Goal: Check status: Check status

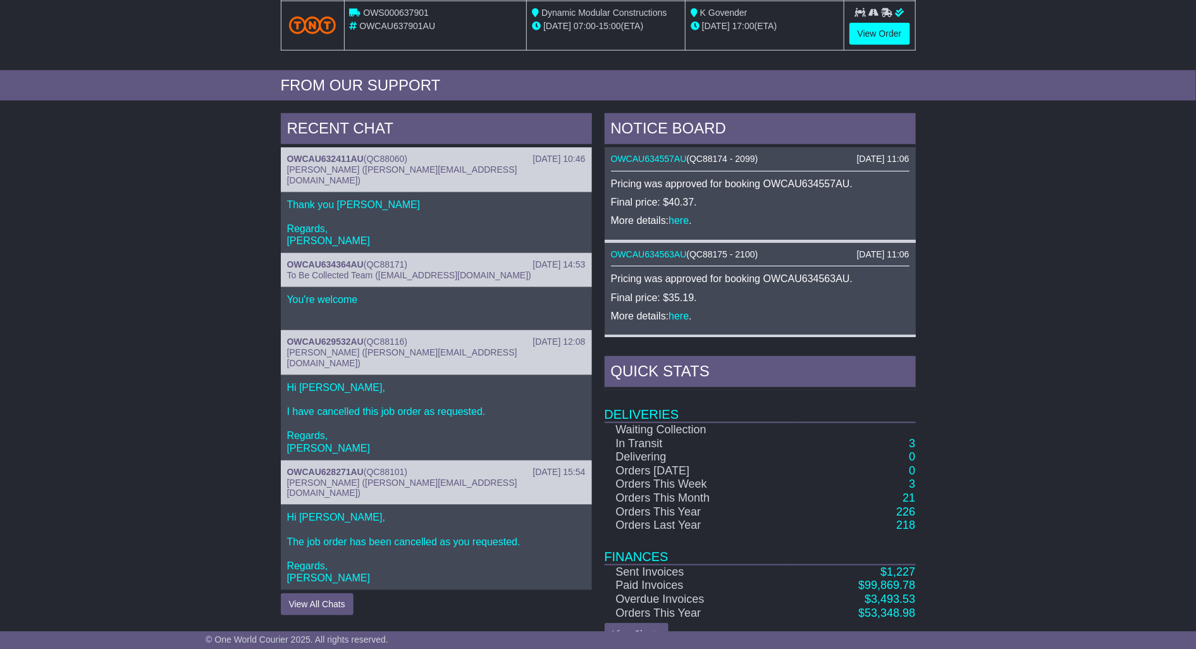
click at [991, 354] on div "RECENT CHAT 28 Aug 2025 10:46 OWCAU632411AU ( QC88060 ) Cristina Santos (cristi…" at bounding box center [598, 379] width 1196 height 545
click at [911, 450] on link "3" at bounding box center [912, 443] width 6 height 13
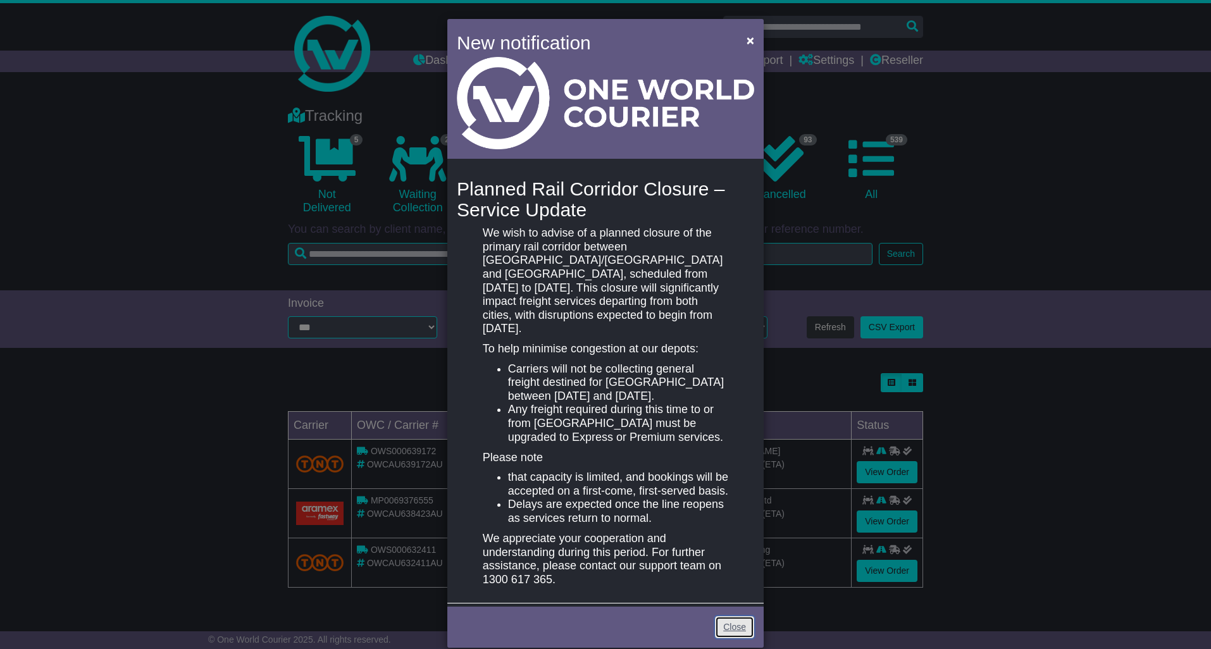
click at [720, 616] on link "Close" at bounding box center [734, 627] width 39 height 22
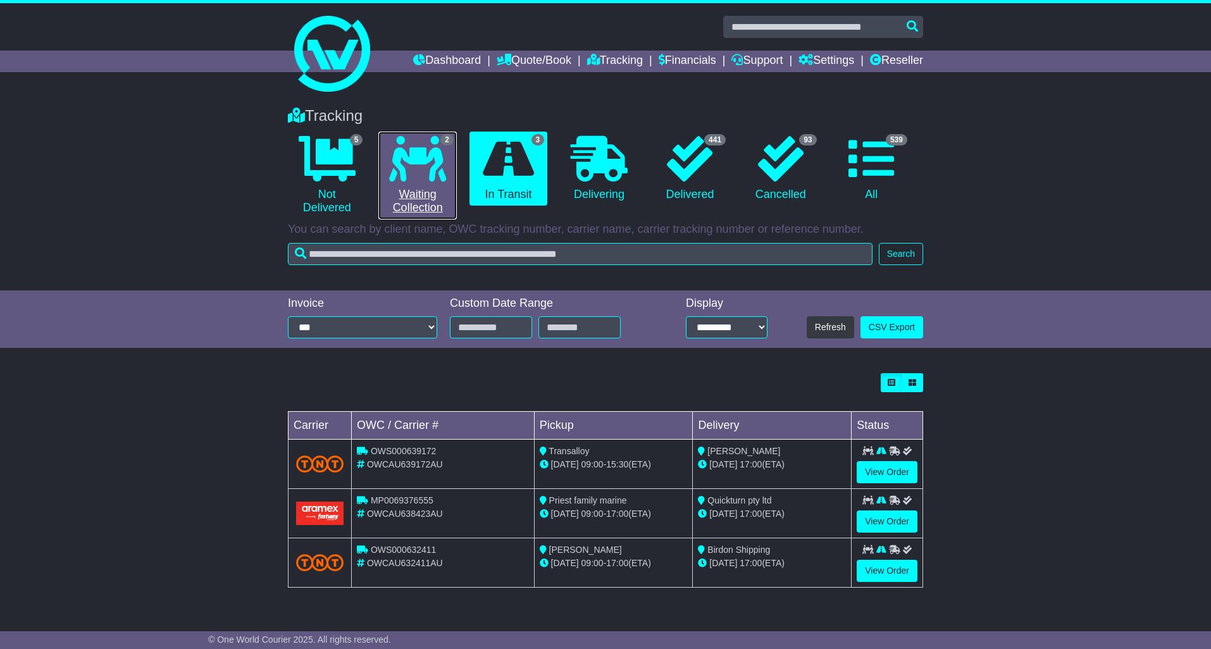
click at [418, 175] on icon at bounding box center [417, 159] width 57 height 46
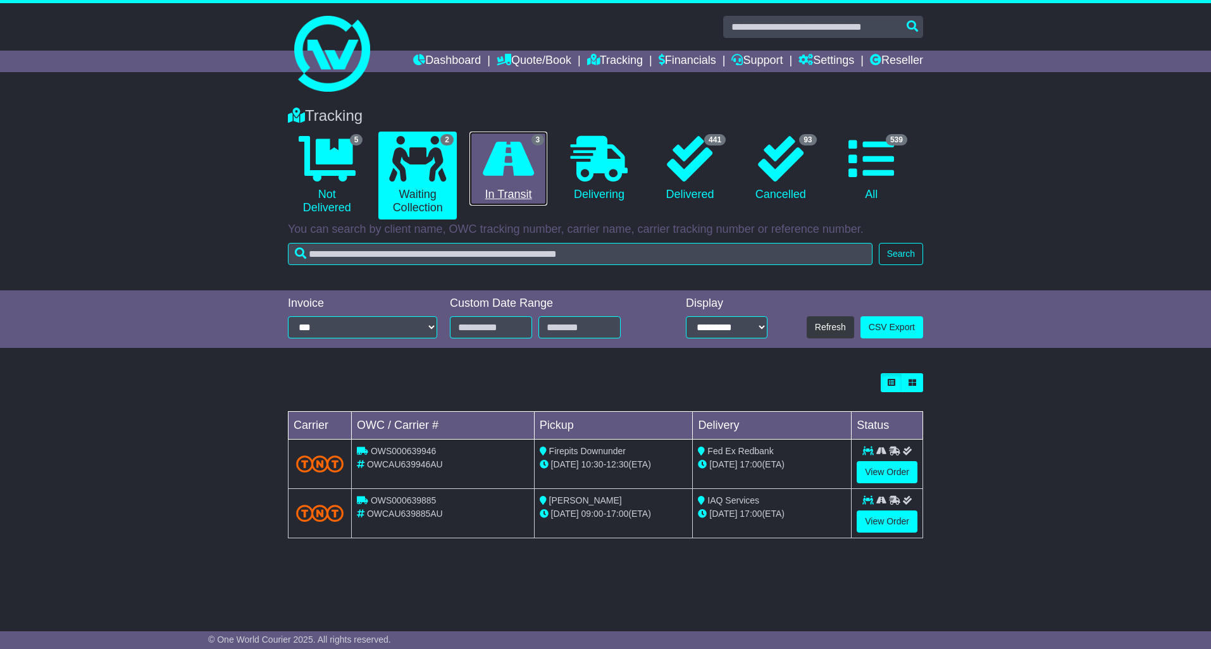
click at [479, 170] on link "3 In Transit" at bounding box center [508, 169] width 78 height 75
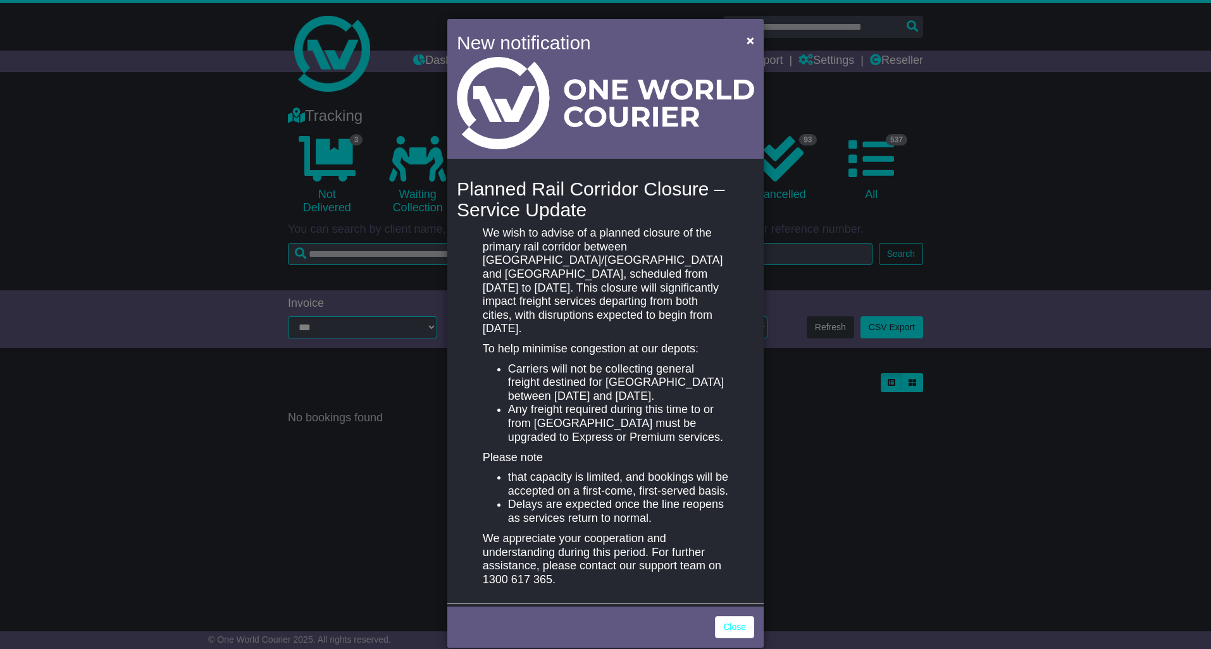
scroll to position [4, 0]
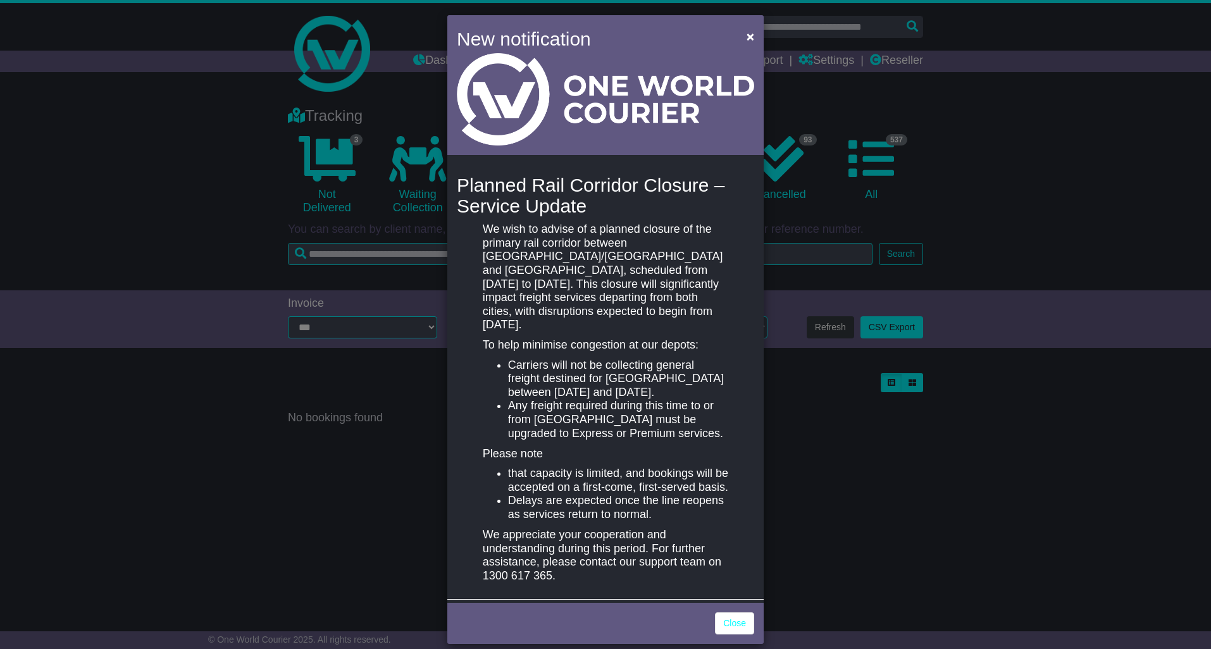
click at [1054, 260] on div "New notification × Planned Rail Corridor Closure – Service Update We wish to ad…" at bounding box center [605, 324] width 1211 height 649
